Goal: Navigation & Orientation: Find specific page/section

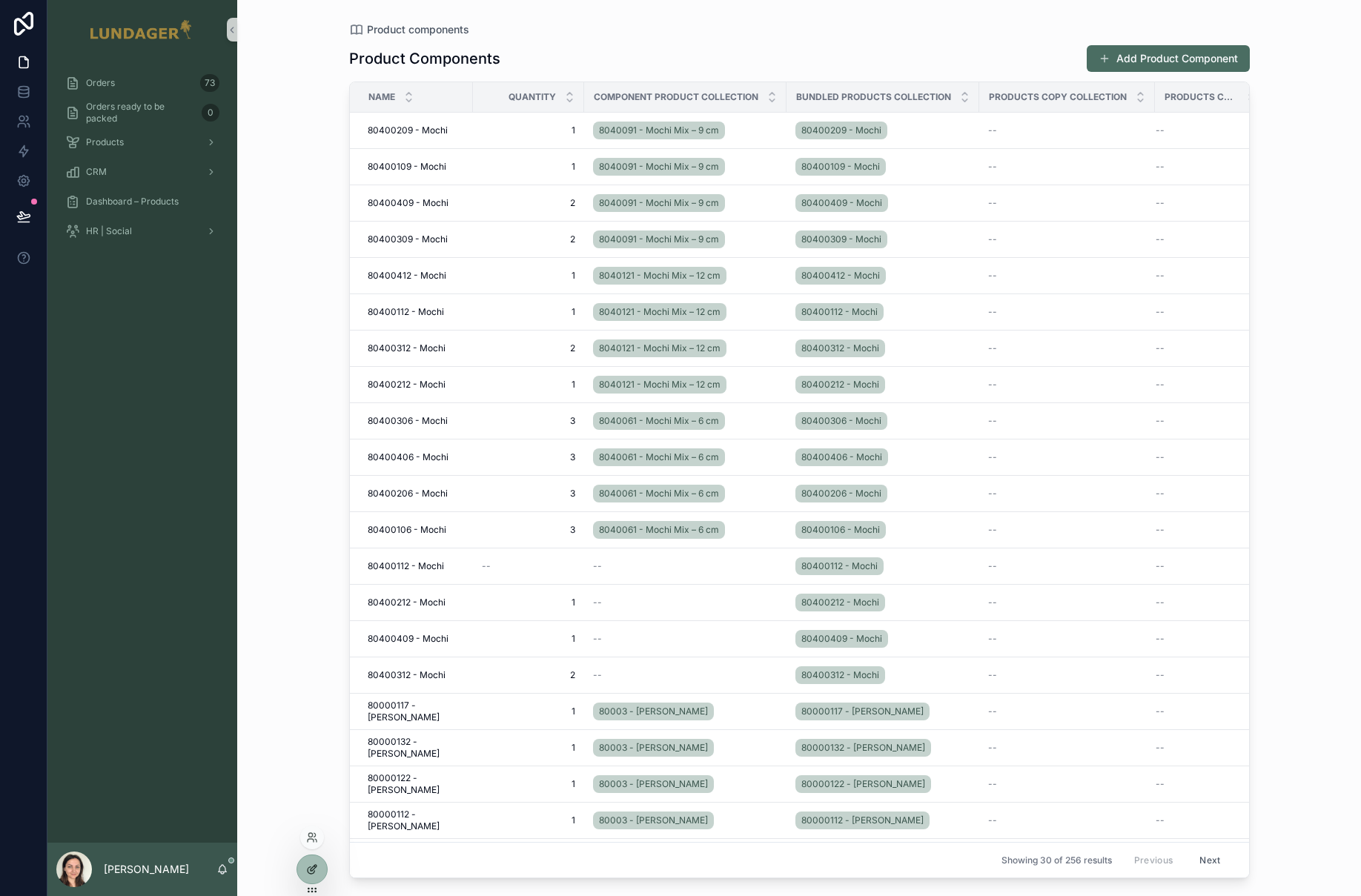
click at [312, 875] on div at bounding box center [312, 869] width 30 height 28
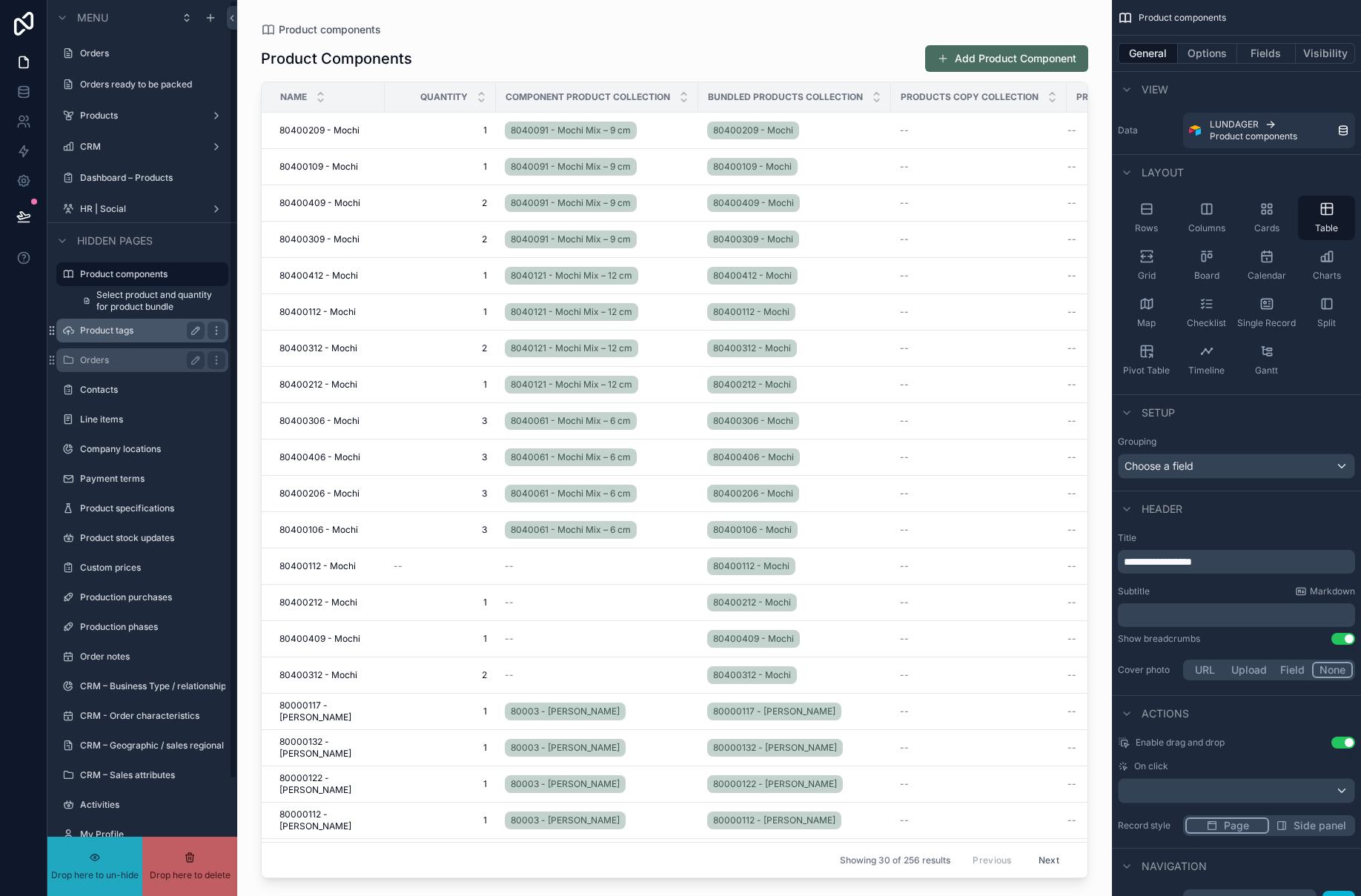
drag, startPoint x: 118, startPoint y: 361, endPoint x: 119, endPoint y: 319, distance: 42.0
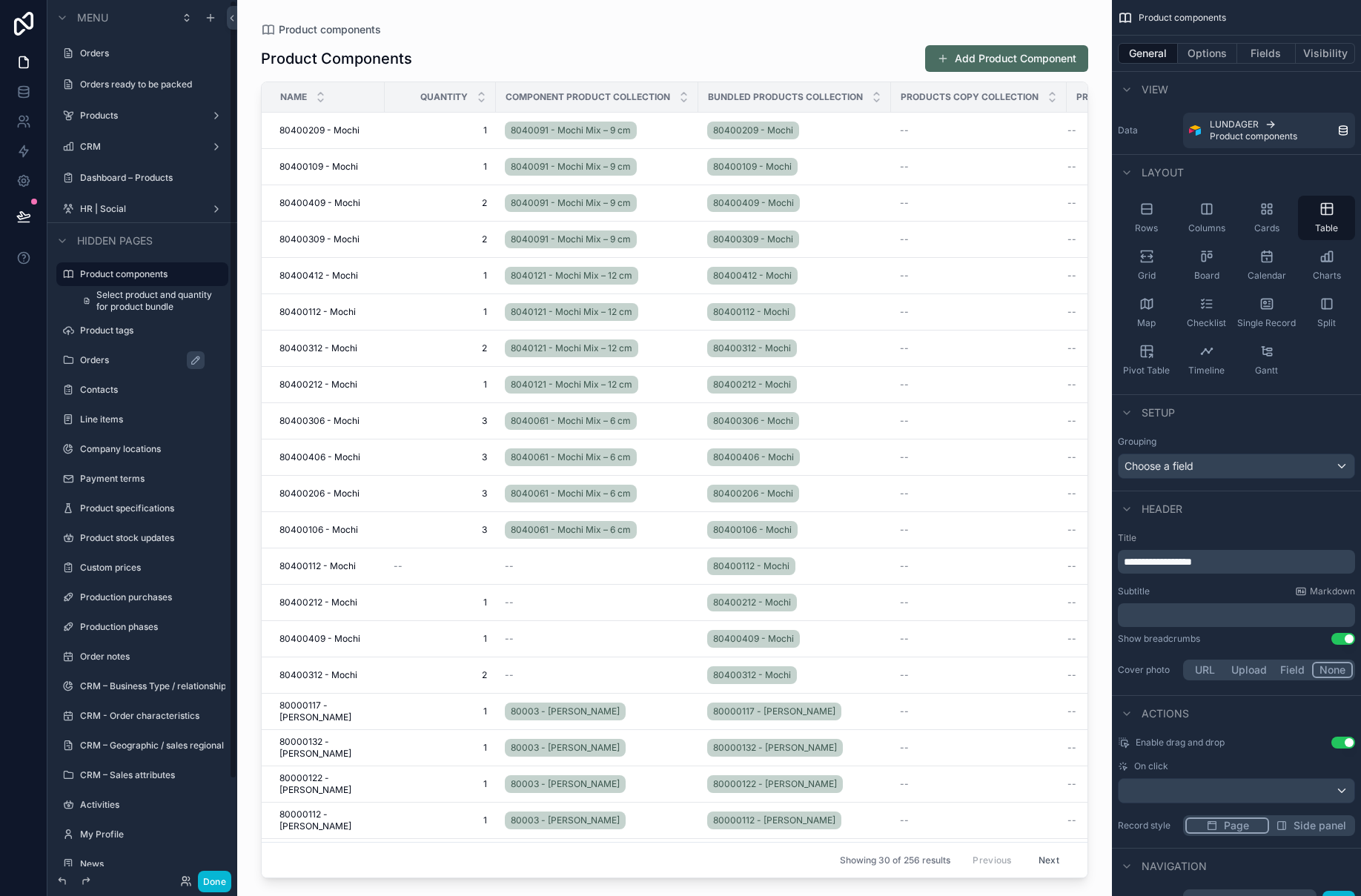
click at [16, 444] on div at bounding box center [23, 448] width 48 height 896
click at [197, 274] on icon "scrollable content" at bounding box center [196, 273] width 12 height 12
click at [19, 390] on div at bounding box center [23, 448] width 48 height 896
click at [126, 365] on label "Orders" at bounding box center [149, 360] width 140 height 12
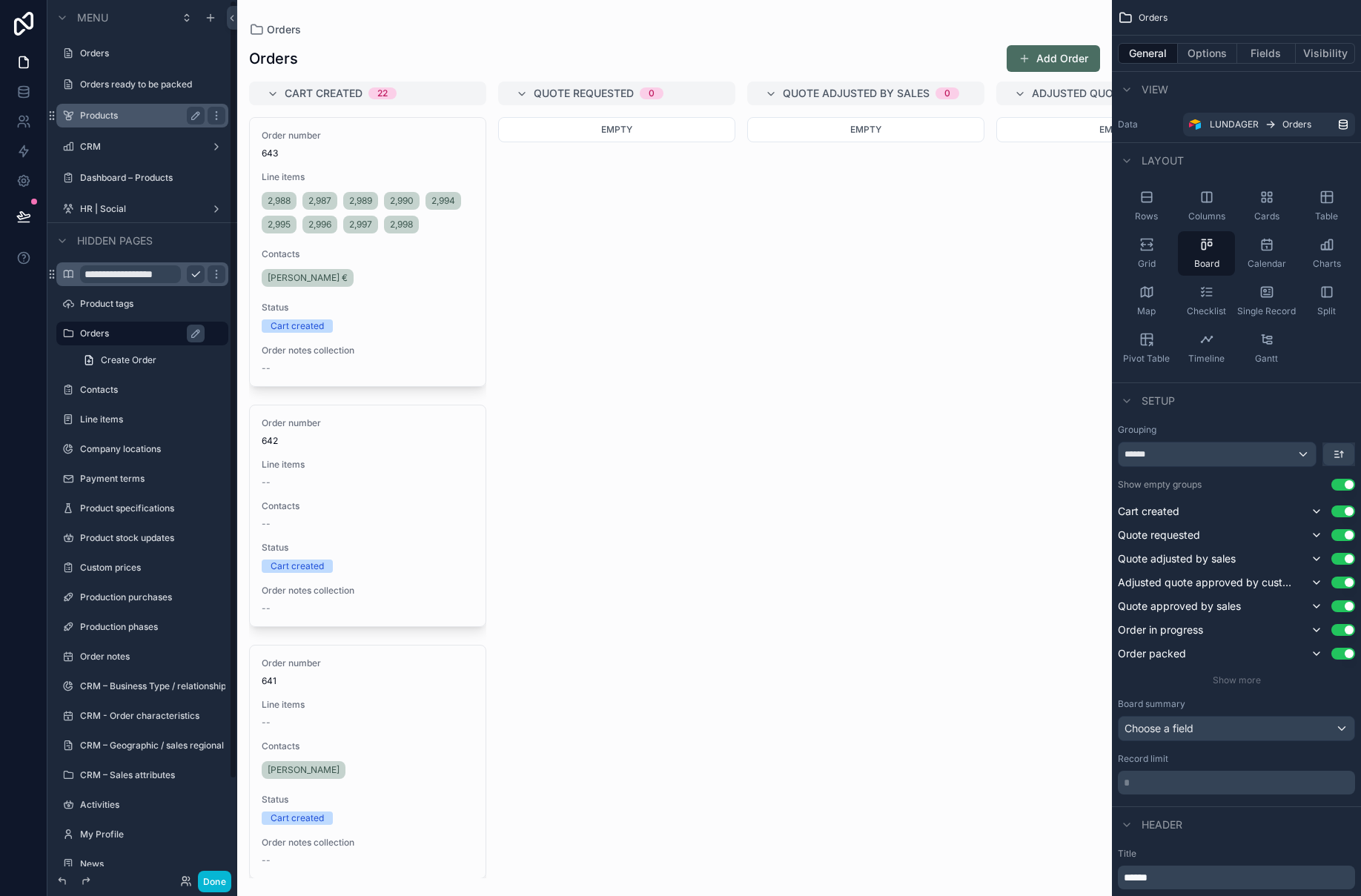
click at [112, 115] on label "Products" at bounding box center [139, 115] width 119 height 12
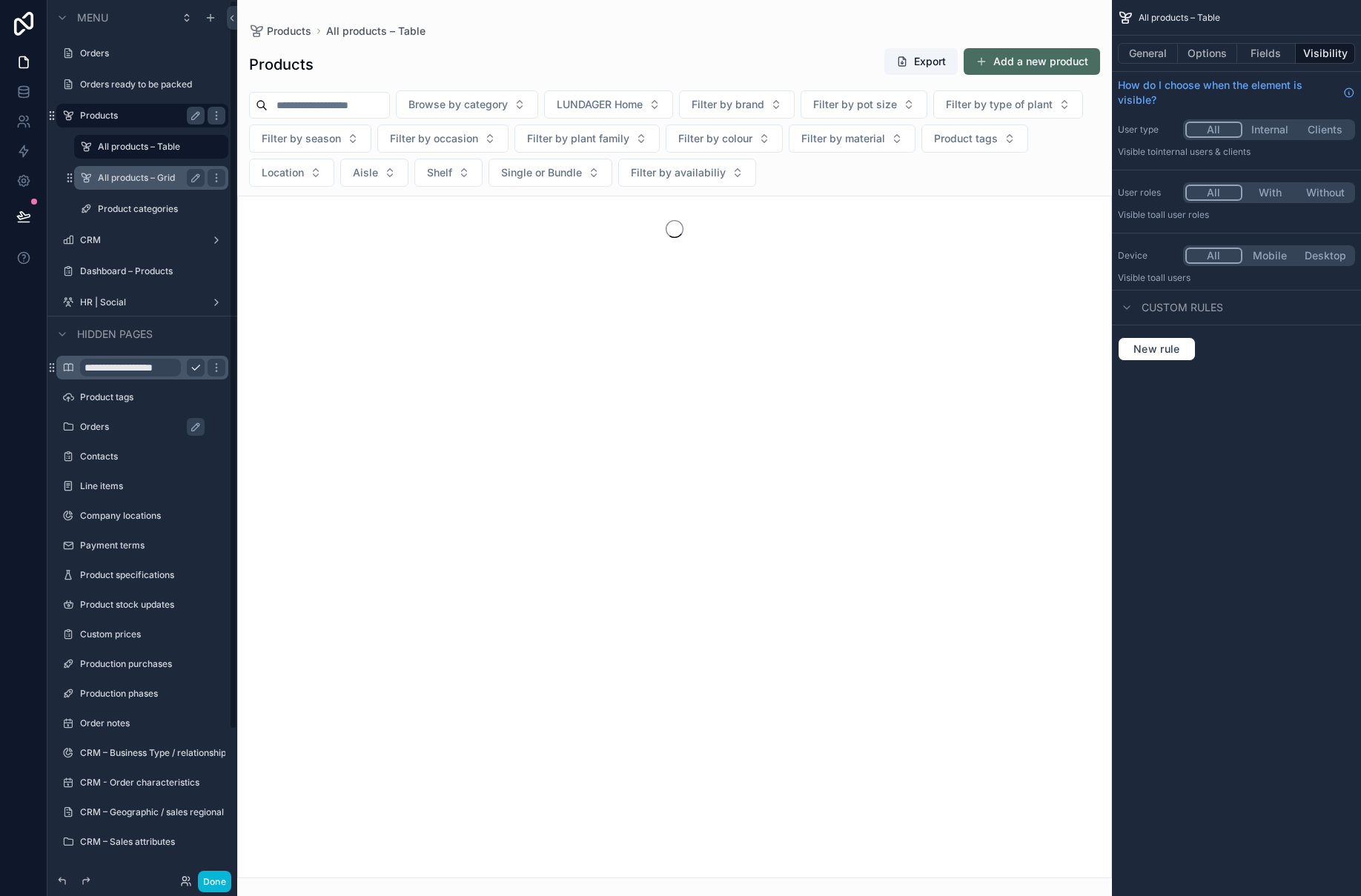
click at [137, 176] on label "All products – Grid" at bounding box center [148, 178] width 101 height 12
